Goal: Task Accomplishment & Management: Complete application form

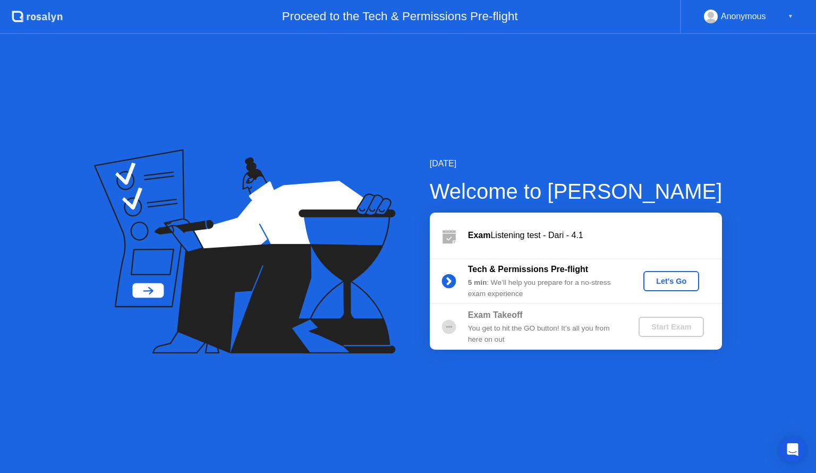
click at [667, 273] on button "Let's Go" at bounding box center [671, 281] width 56 height 20
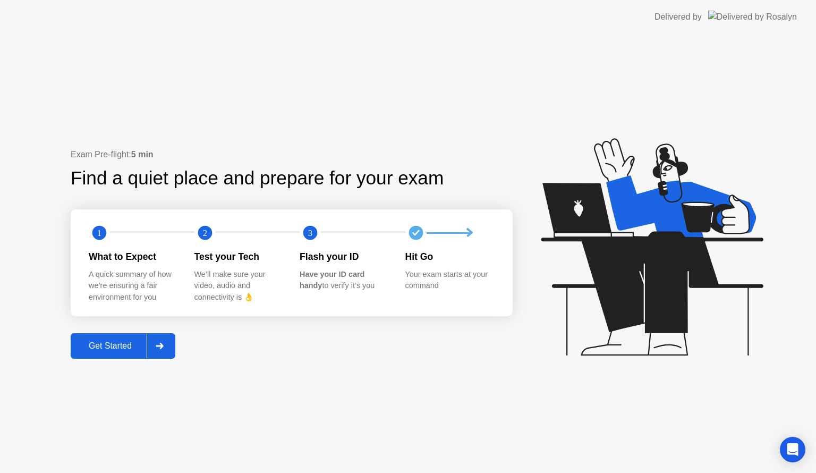
click at [172, 347] on div at bounding box center [159, 345] width 25 height 24
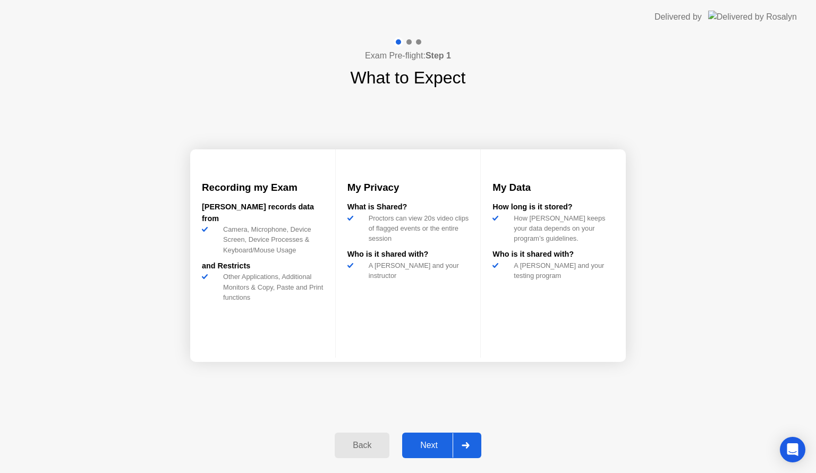
click at [477, 442] on div at bounding box center [464, 445] width 25 height 24
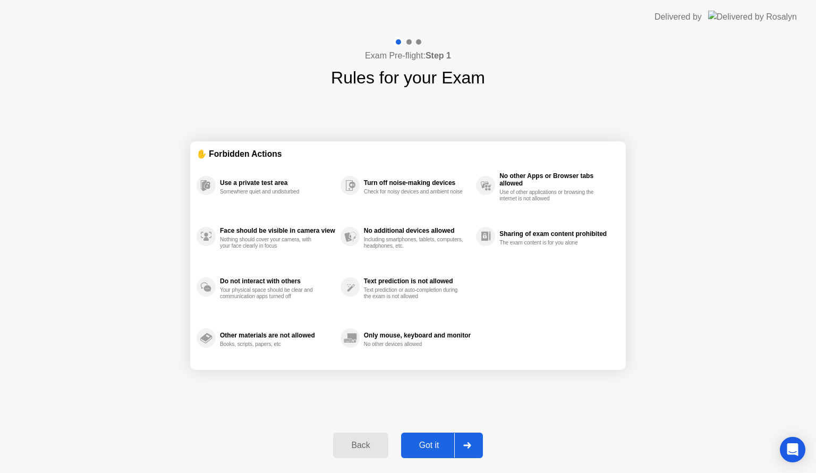
click at [477, 442] on div at bounding box center [466, 445] width 25 height 24
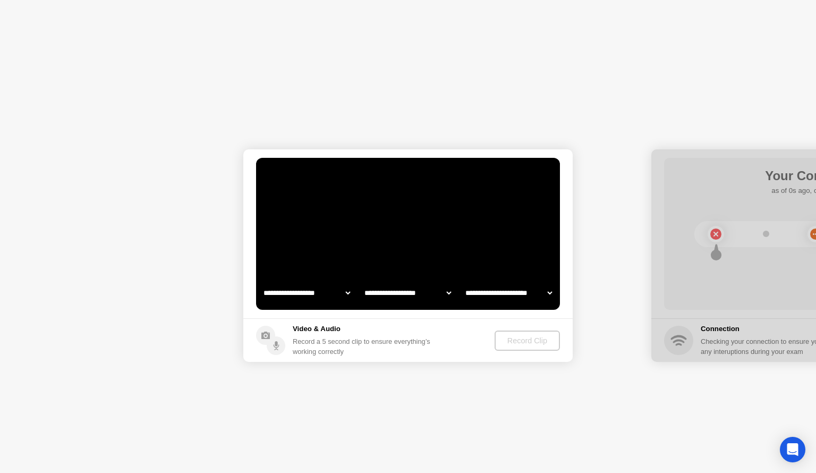
select select "**********"
select select "*******"
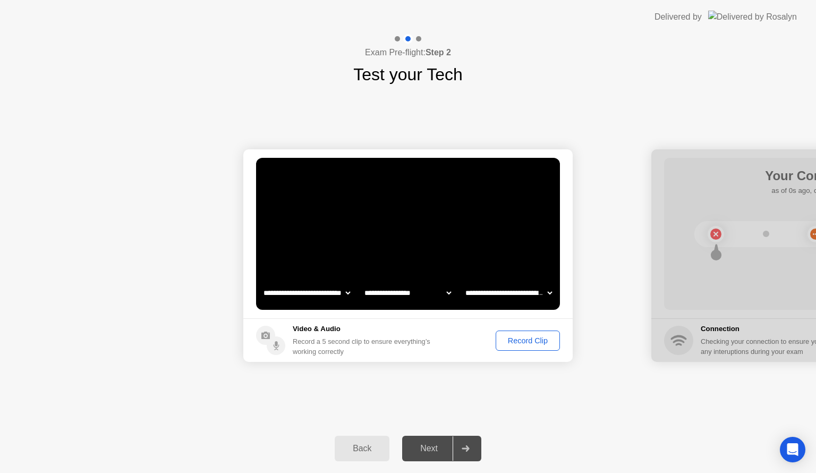
click at [526, 344] on div "Record Clip" at bounding box center [527, 340] width 57 height 8
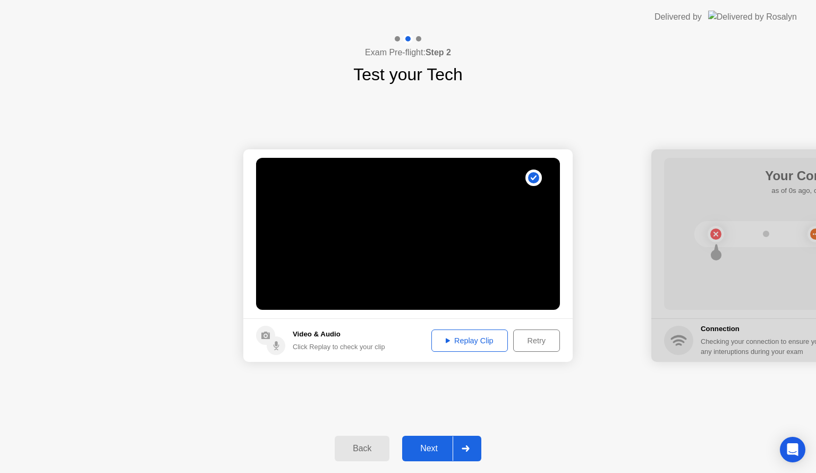
click at [470, 342] on div "Replay Clip" at bounding box center [469, 340] width 69 height 8
click at [472, 448] on div at bounding box center [464, 448] width 25 height 24
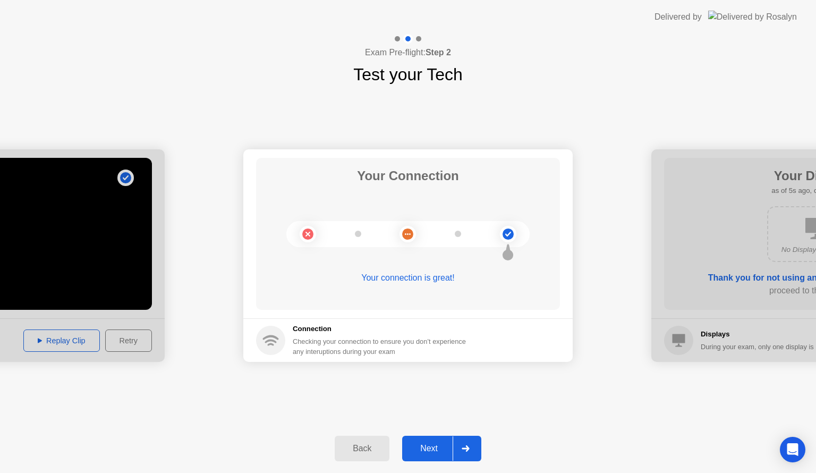
click at [472, 448] on div at bounding box center [464, 448] width 25 height 24
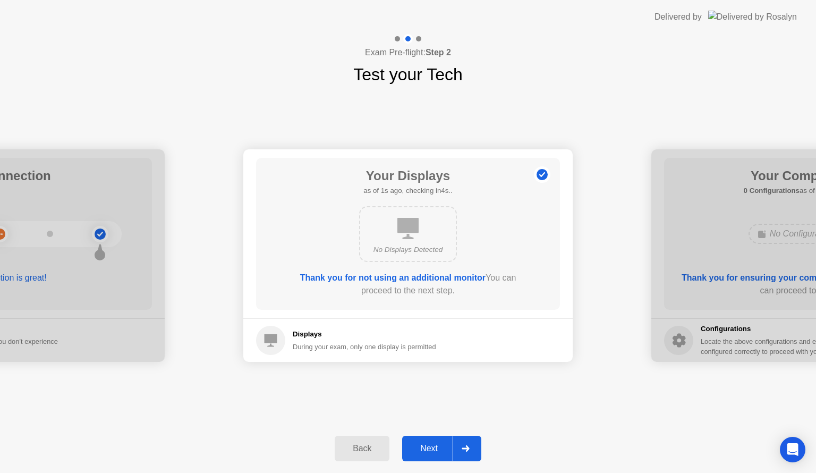
click at [472, 448] on div at bounding box center [464, 448] width 25 height 24
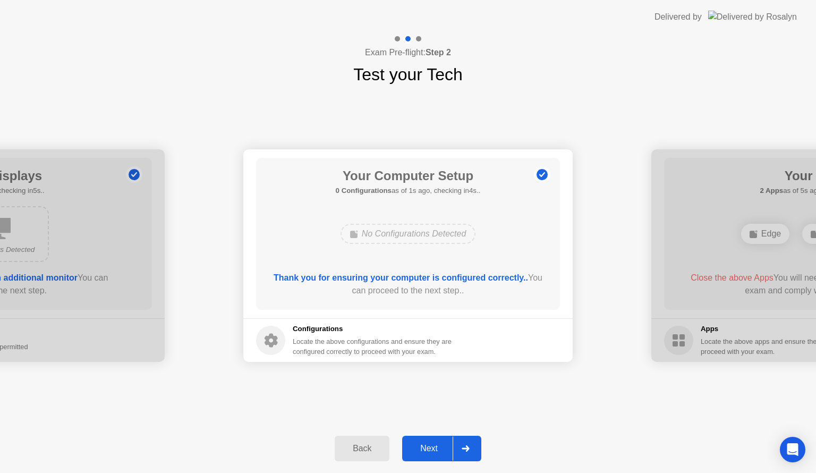
click at [472, 448] on div at bounding box center [464, 448] width 25 height 24
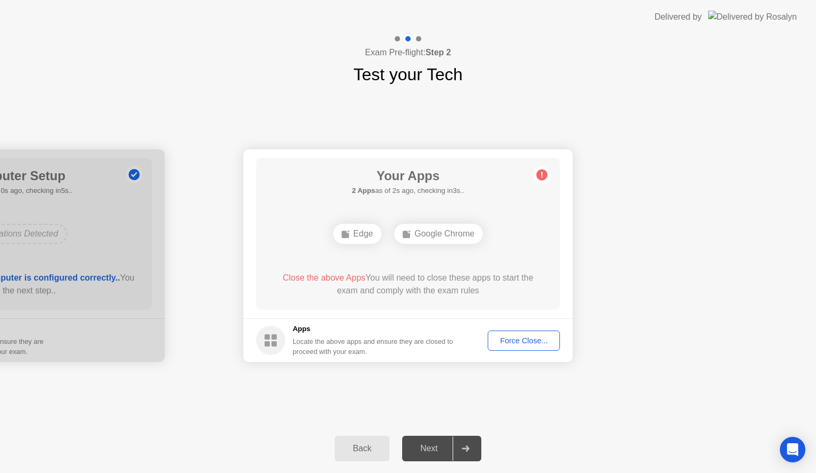
click at [539, 336] on div "Force Close..." at bounding box center [523, 340] width 65 height 8
click at [510, 344] on div "Force Close..." at bounding box center [523, 340] width 65 height 8
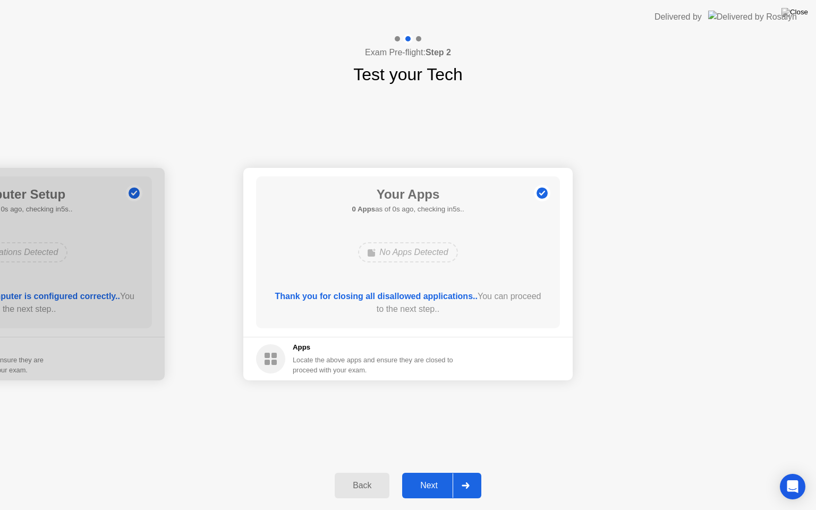
click at [470, 472] on div at bounding box center [464, 485] width 25 height 24
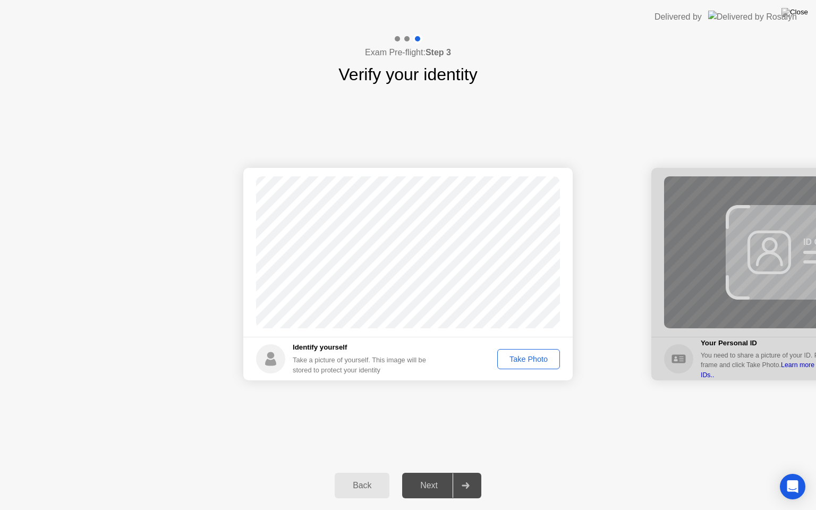
click at [532, 357] on div "Take Photo" at bounding box center [528, 359] width 55 height 8
click at [467, 472] on div at bounding box center [464, 485] width 25 height 24
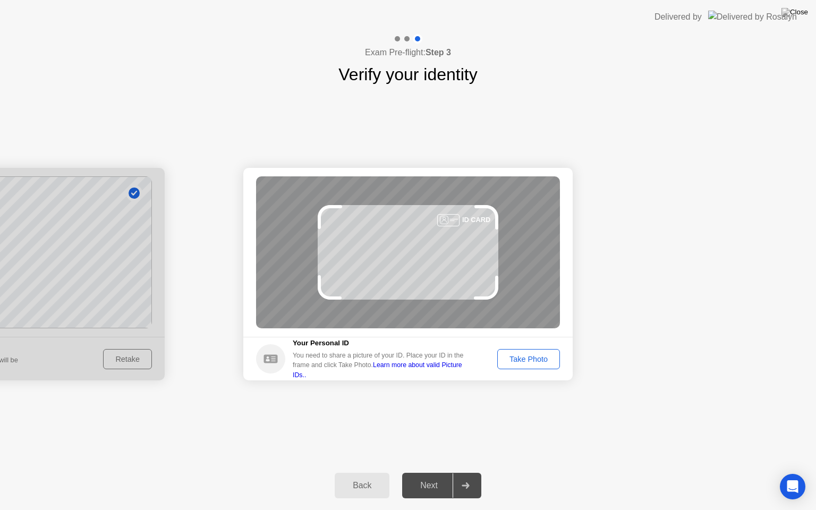
click at [534, 363] on div "Take Photo" at bounding box center [528, 359] width 55 height 8
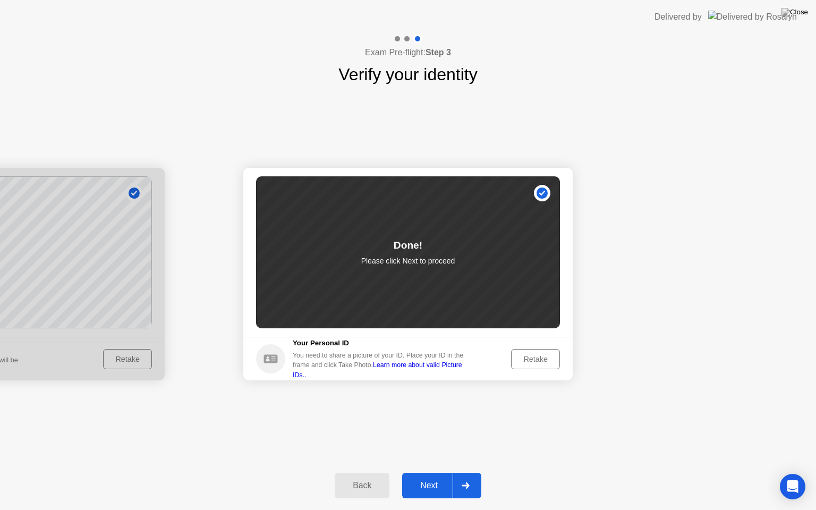
click at [472, 472] on div at bounding box center [464, 485] width 25 height 24
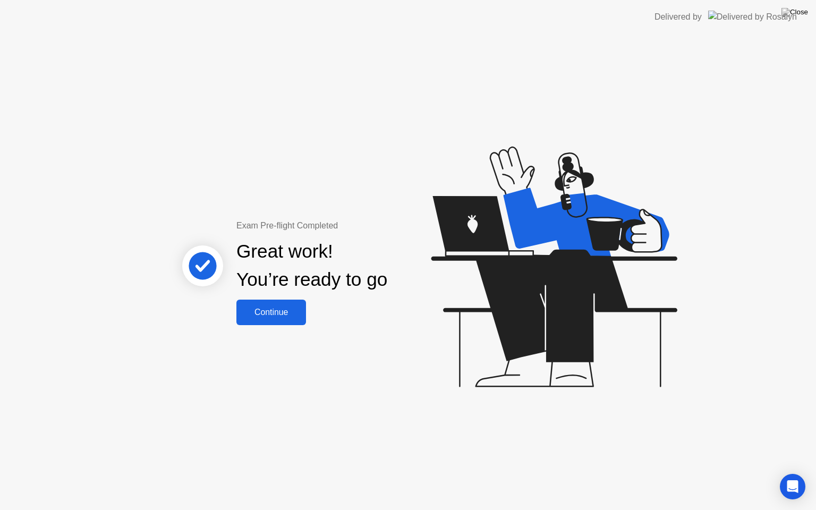
click at [297, 315] on div "Continue" at bounding box center [270, 312] width 63 height 10
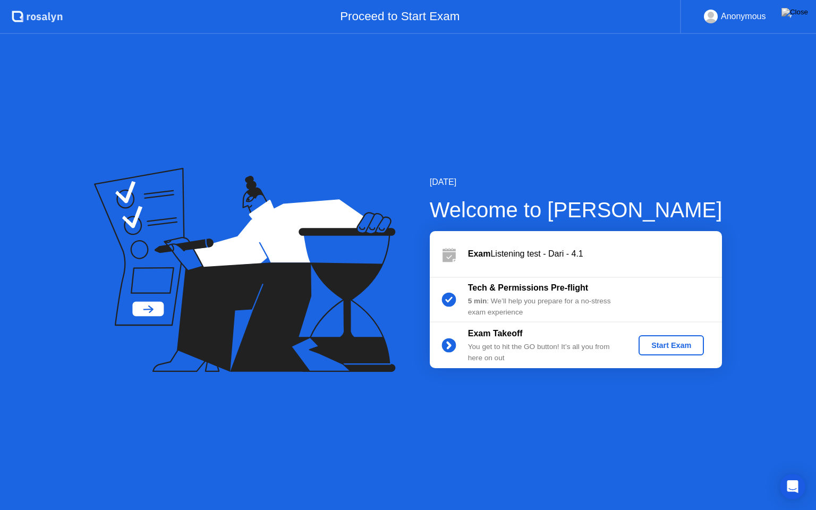
click at [675, 344] on div "Start Exam" at bounding box center [670, 345] width 57 height 8
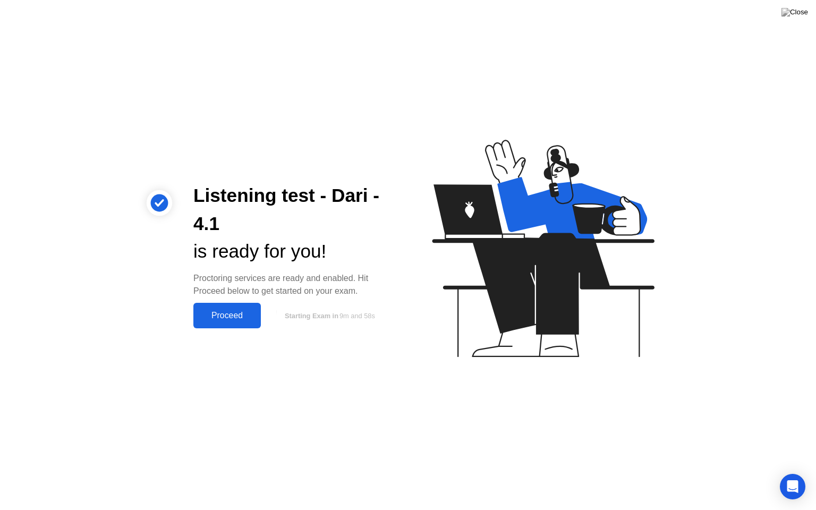
click at [245, 315] on div "Proceed" at bounding box center [226, 316] width 61 height 10
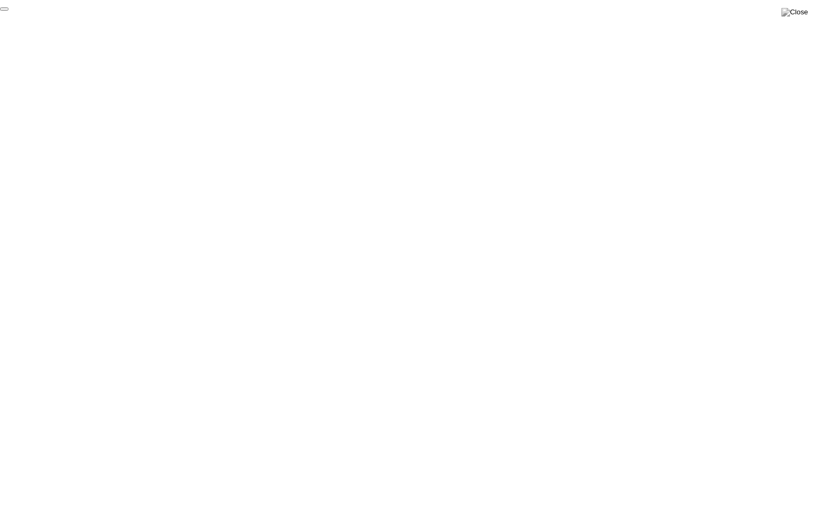
click div "End Proctoring Session"
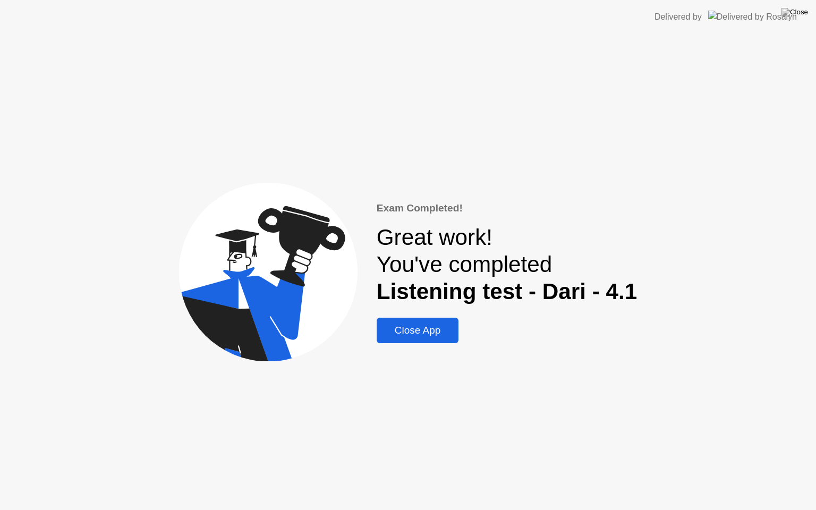
click at [427, 328] on div "Close App" at bounding box center [418, 330] width 76 height 12
